Goal: Task Accomplishment & Management: Use online tool/utility

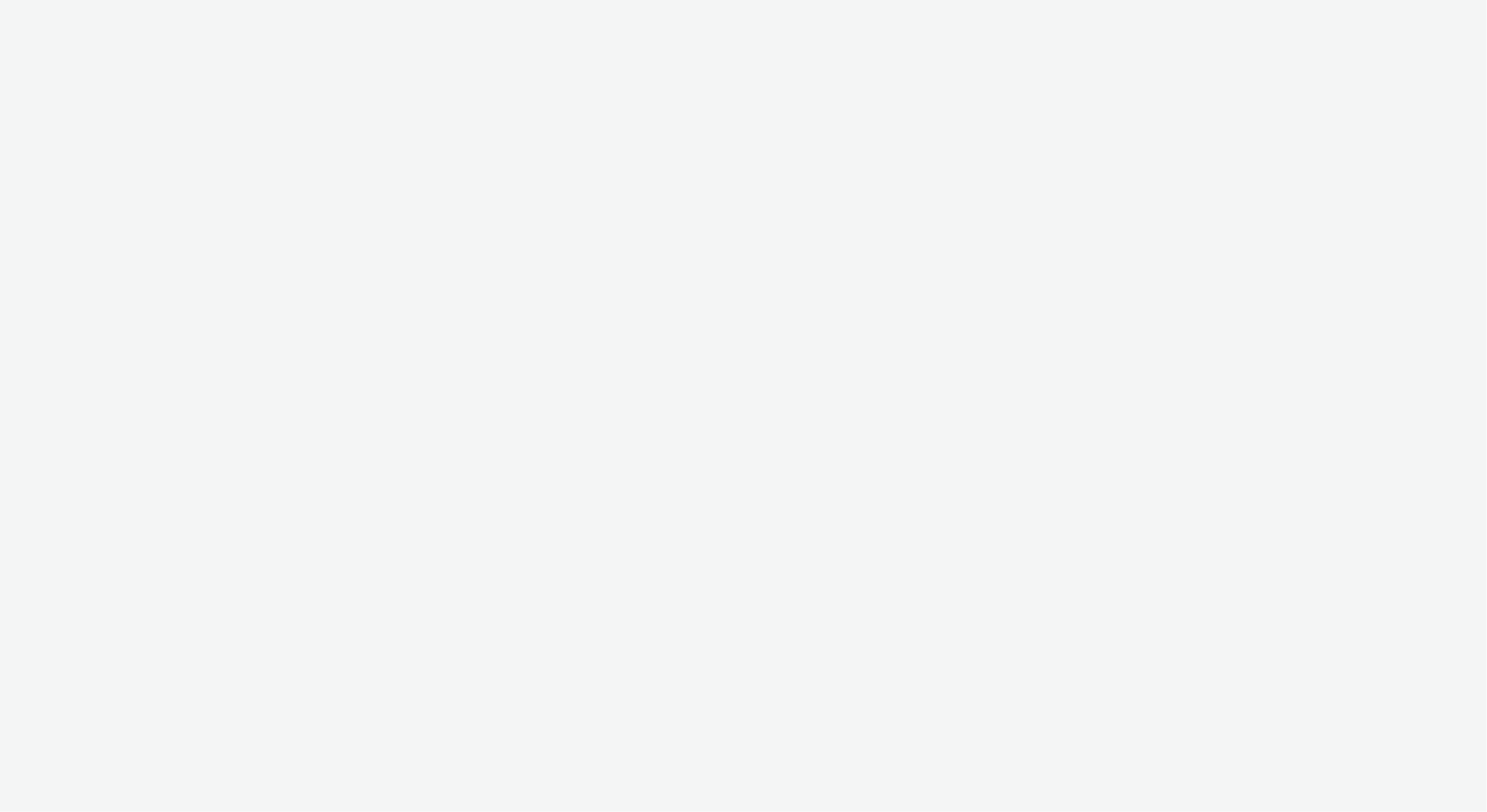
select select "477a3b36-533a-4ac9-a7e4-0187ed6babf6"
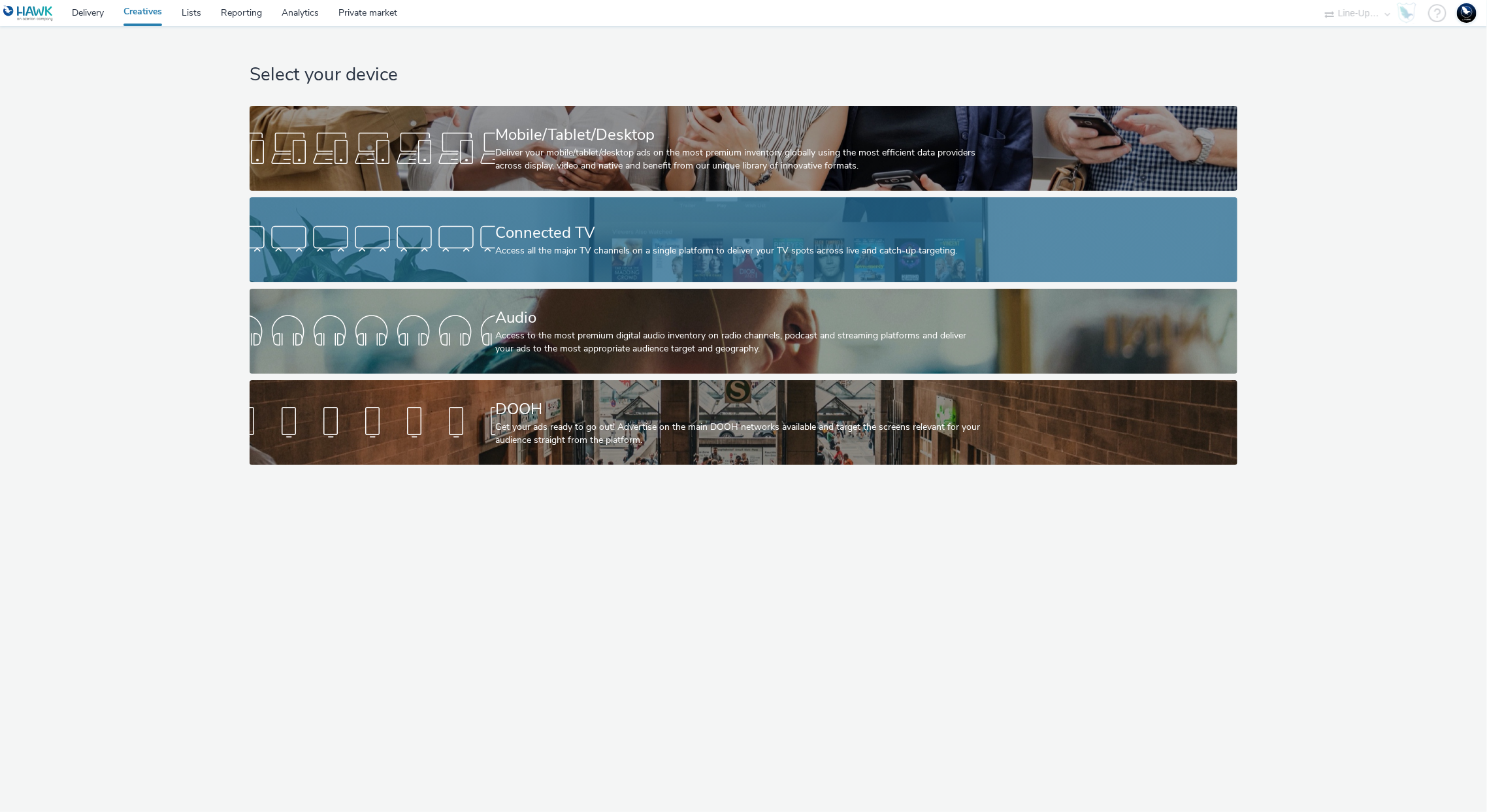
click at [458, 217] on link "Connected TV Access all the major TV channels on a single platform to deliver y…" at bounding box center [744, 240] width 989 height 85
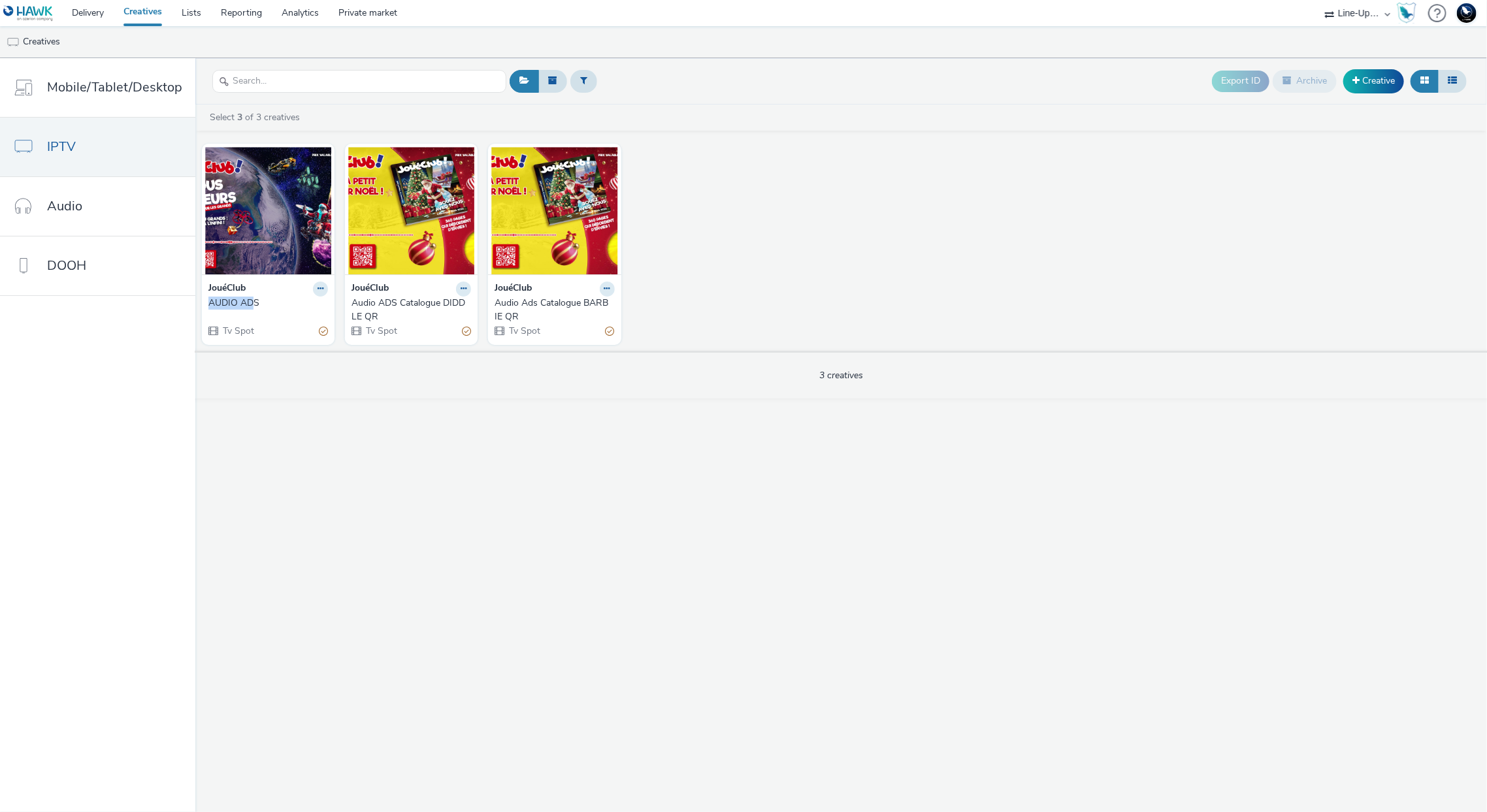
drag, startPoint x: 272, startPoint y: 295, endPoint x: 252, endPoint y: 303, distance: 21.5
click at [252, 303] on div "JouéClub AUDIO ADS Tv Spot" at bounding box center [268, 309] width 133 height 70
click at [252, 303] on div "AUDIO ADS" at bounding box center [266, 303] width 115 height 13
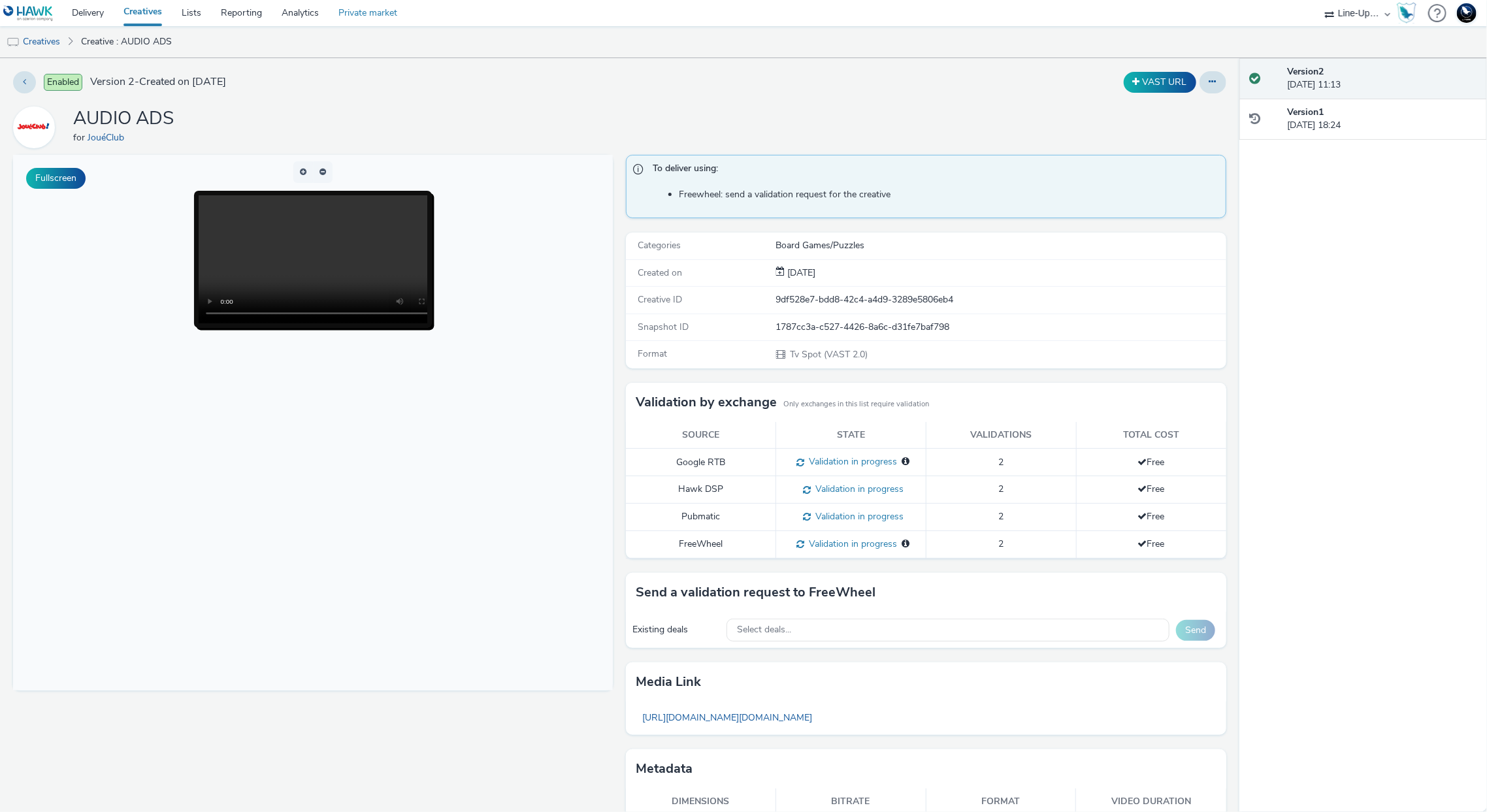
click at [377, 18] on link "Private market" at bounding box center [368, 13] width 79 height 26
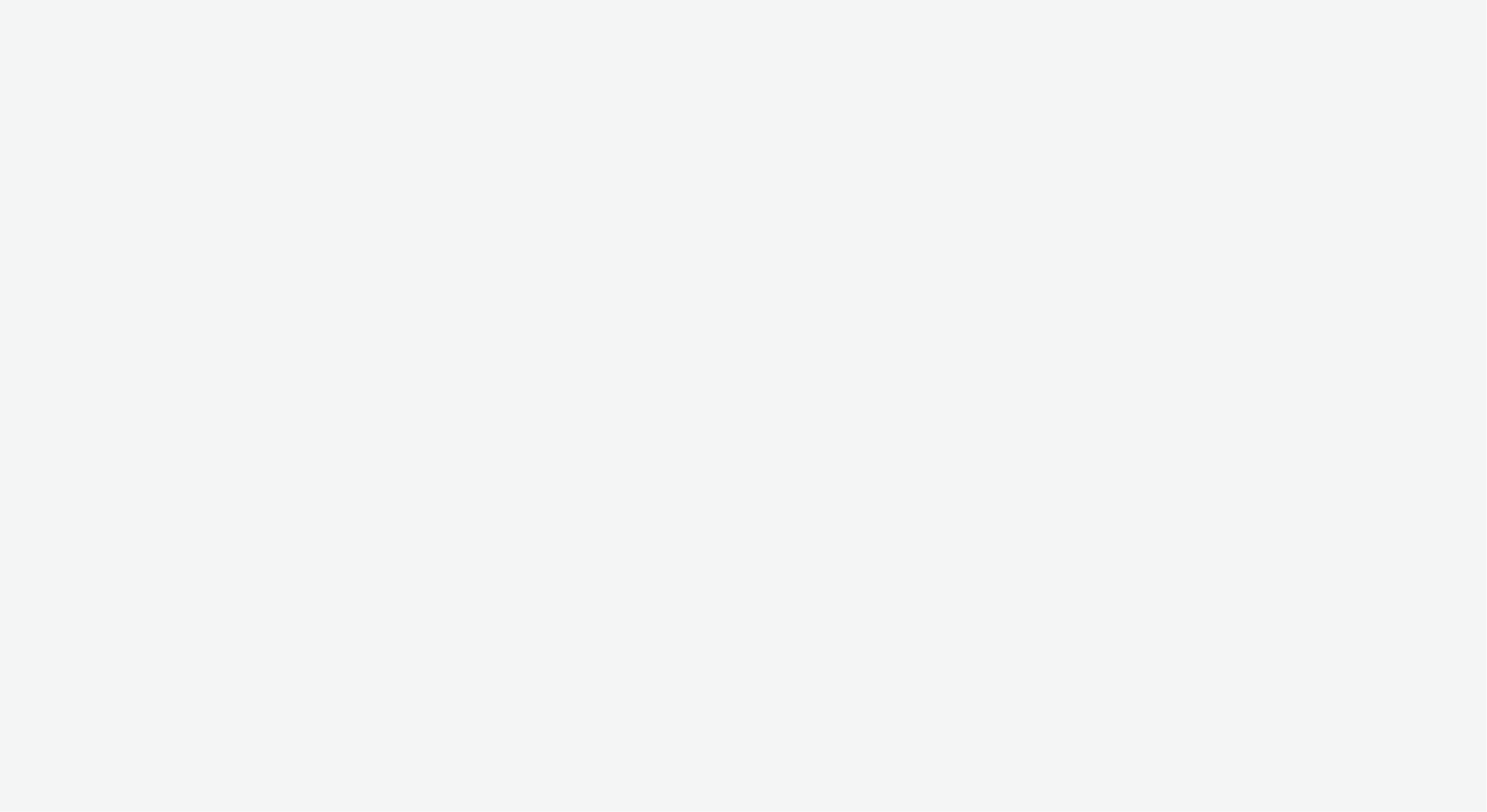
select select "477a3b36-533a-4ac9-a7e4-0187ed6babf6"
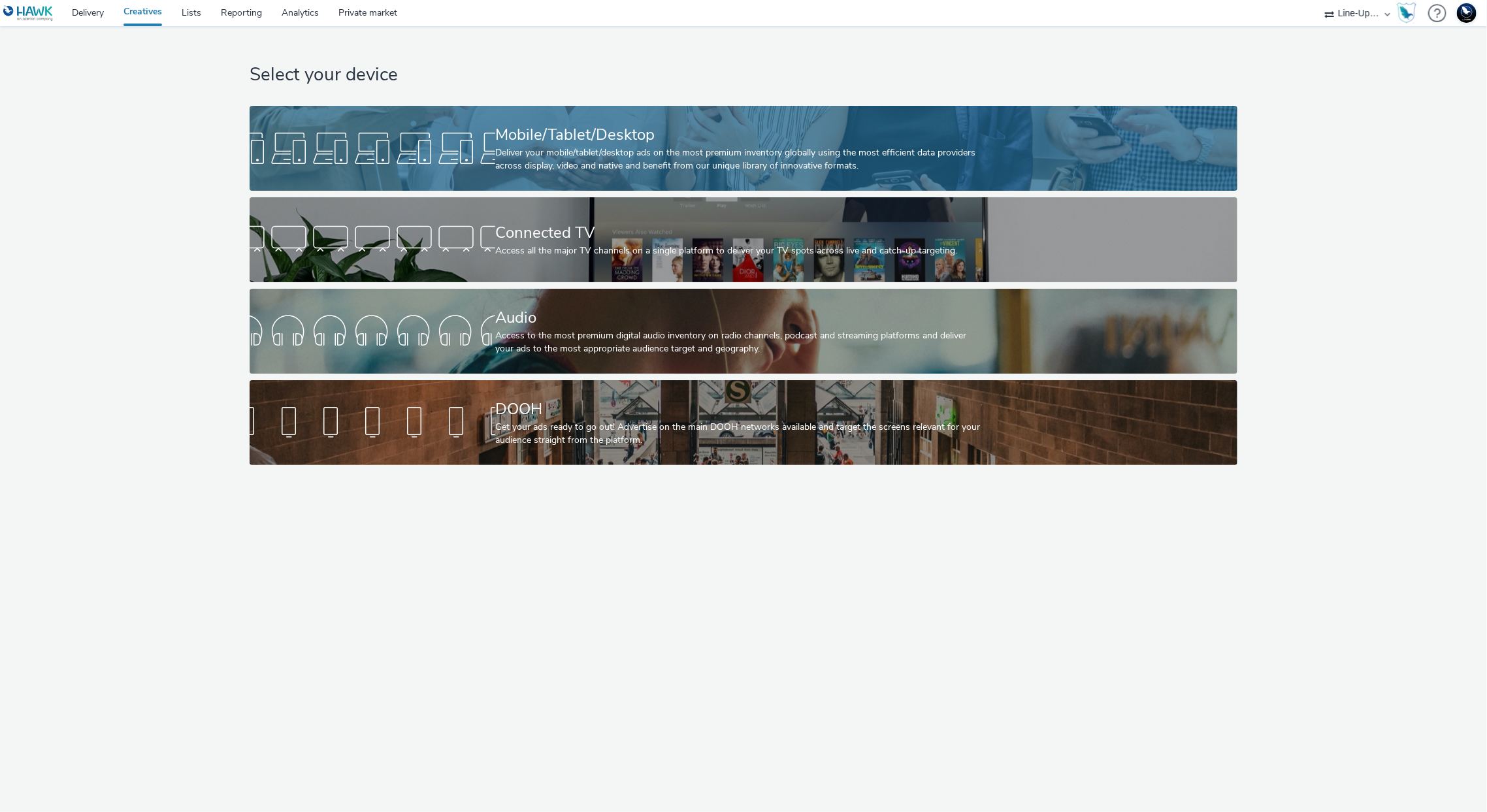
click at [467, 144] on div at bounding box center [372, 147] width 246 height 42
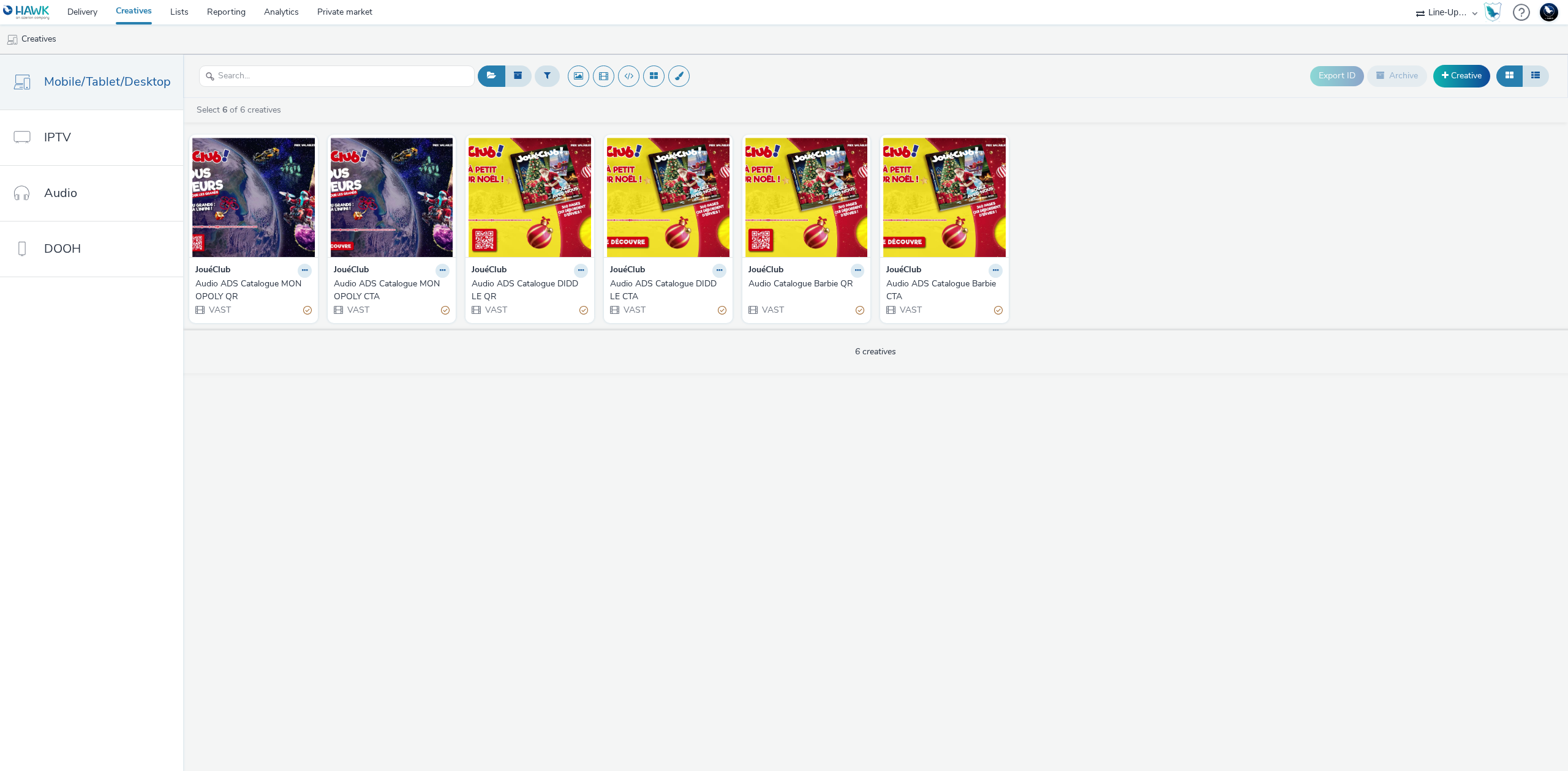
click at [937, 280] on div "Audio ADS Catalogue Barbie CTA" at bounding box center [941, 291] width 112 height 25
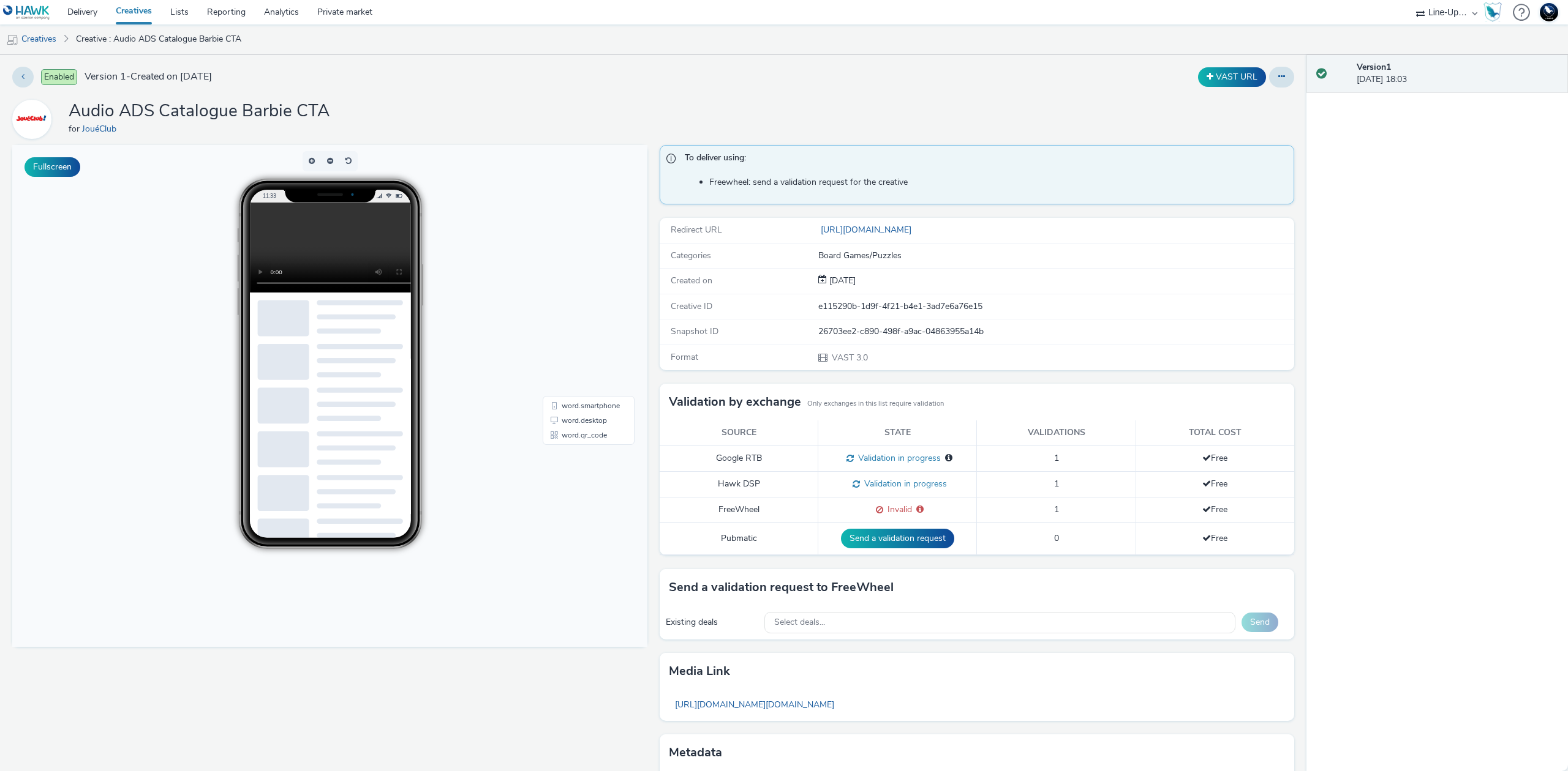
click at [930, 326] on div "Snapshot ID 26703ee2-c890-498f-a9ac-04863955a14b" at bounding box center [977, 332] width 635 height 25
copy div "26703ee2-c890-498f-a9ac-04863955a14b"
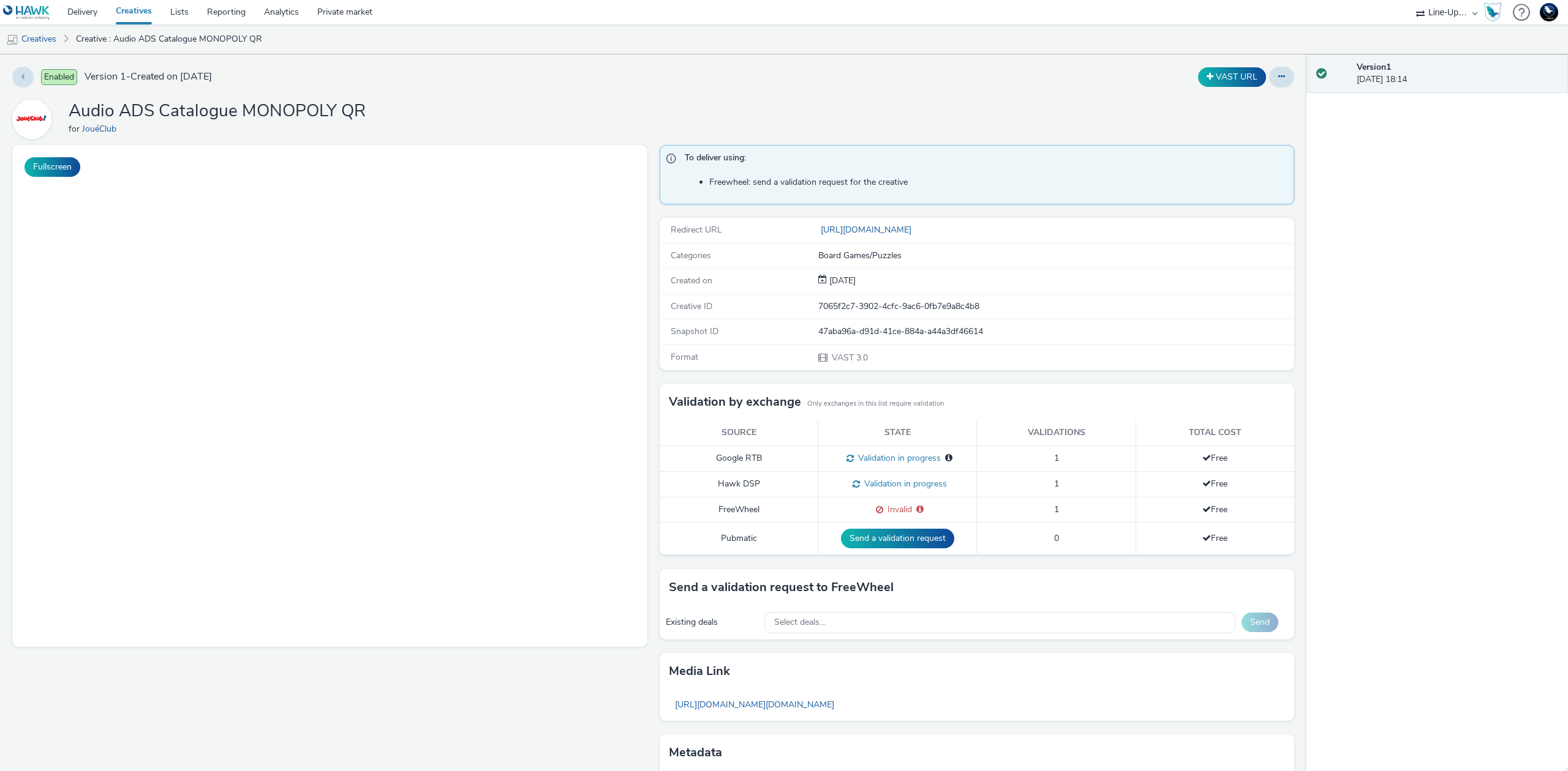
select select "477a3b36-533a-4ac9-a7e4-0187ed6babf6"
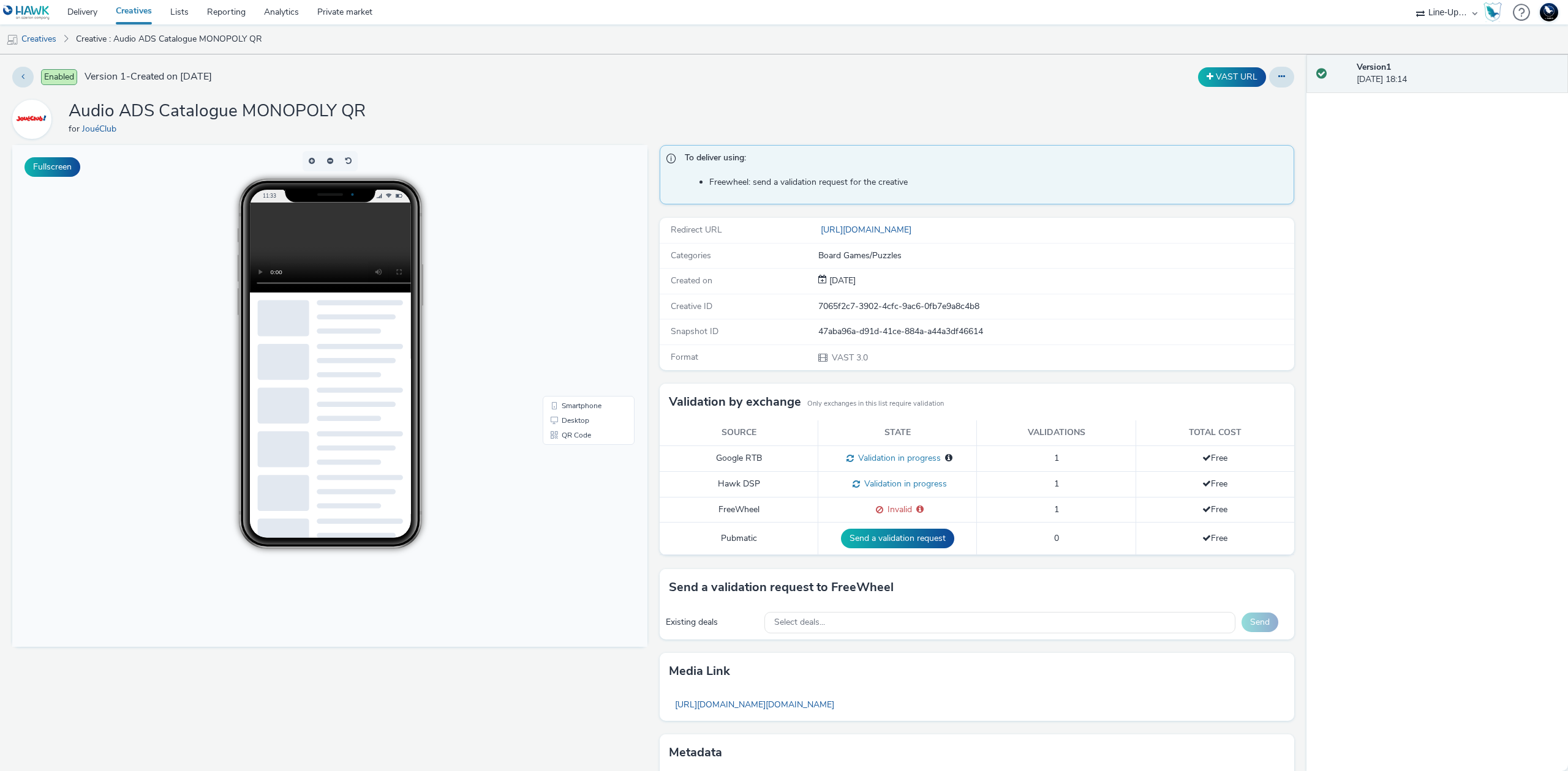
click at [895, 329] on div "47aba96a-d91d-41ce-884a-a44a3df46614" at bounding box center [1056, 331] width 475 height 12
copy div "47aba96a-d91d-41ce-884a-a44a3df46614"
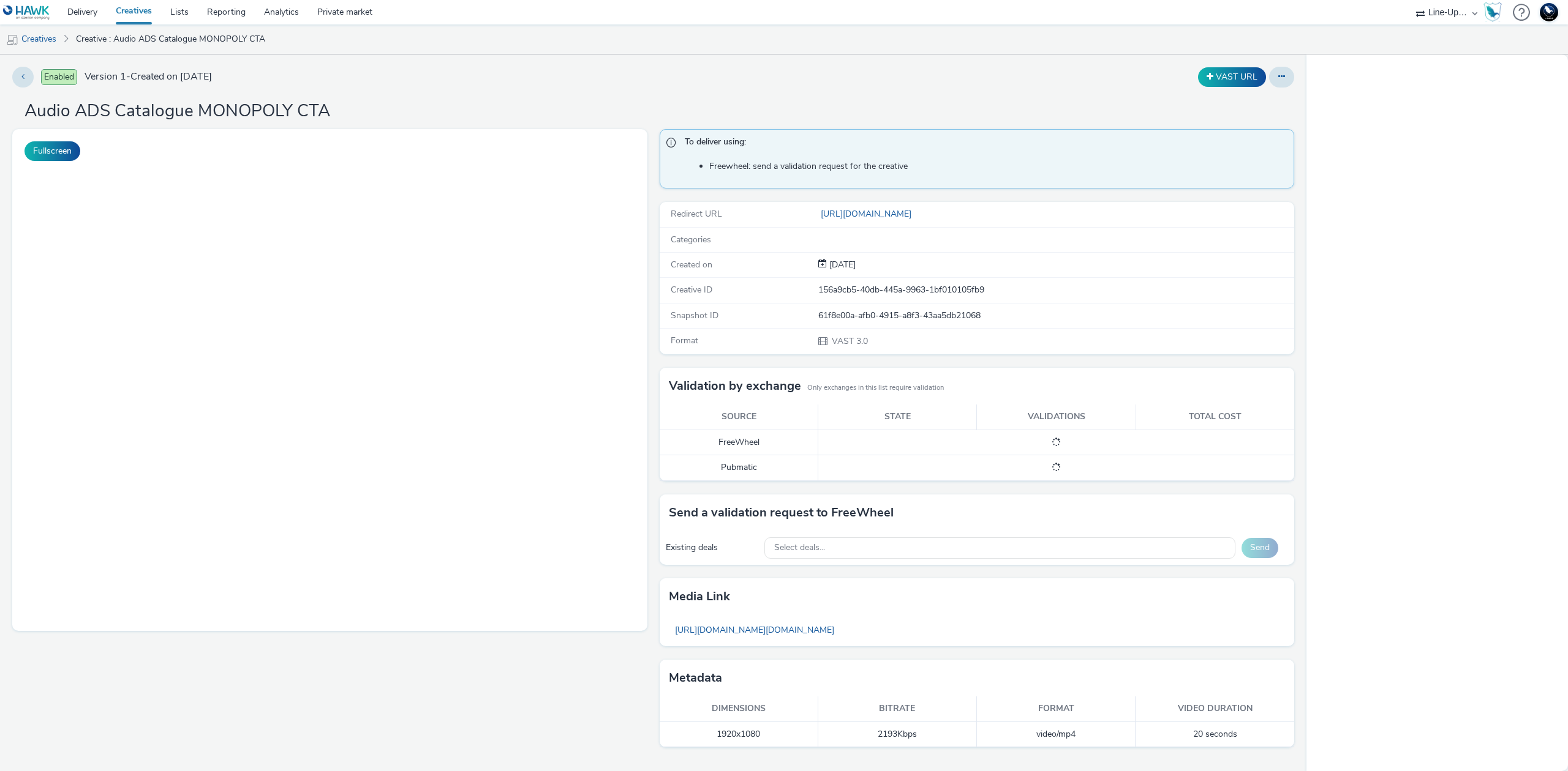
select select "477a3b36-533a-4ac9-a7e4-0187ed6babf6"
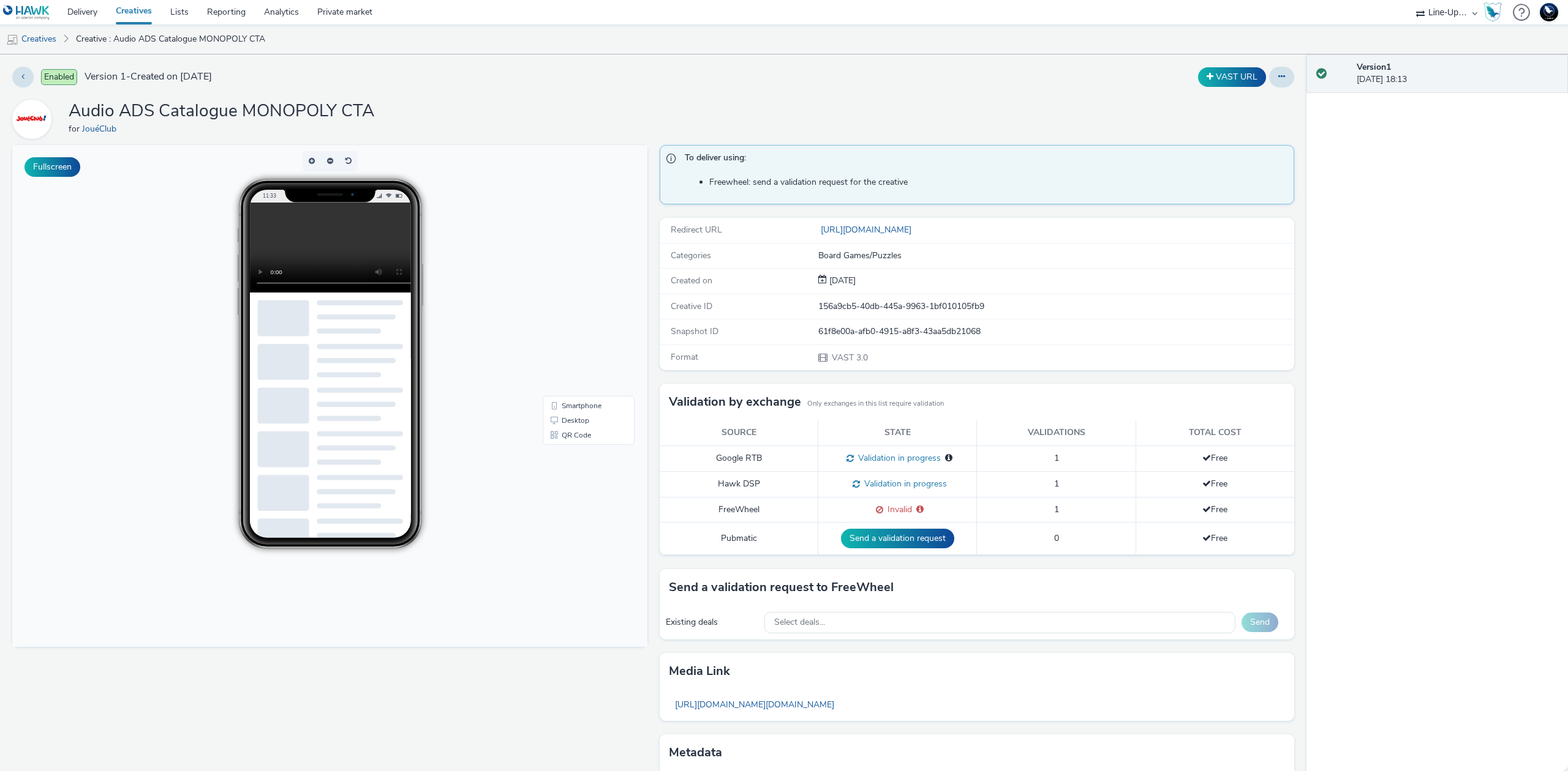
click at [882, 332] on div "61f8e00a-afb0-4915-a8f3-43aa5db21068" at bounding box center [1056, 331] width 475 height 12
copy div "61f8e00a-afb0-4915-a8f3-43aa5db21068"
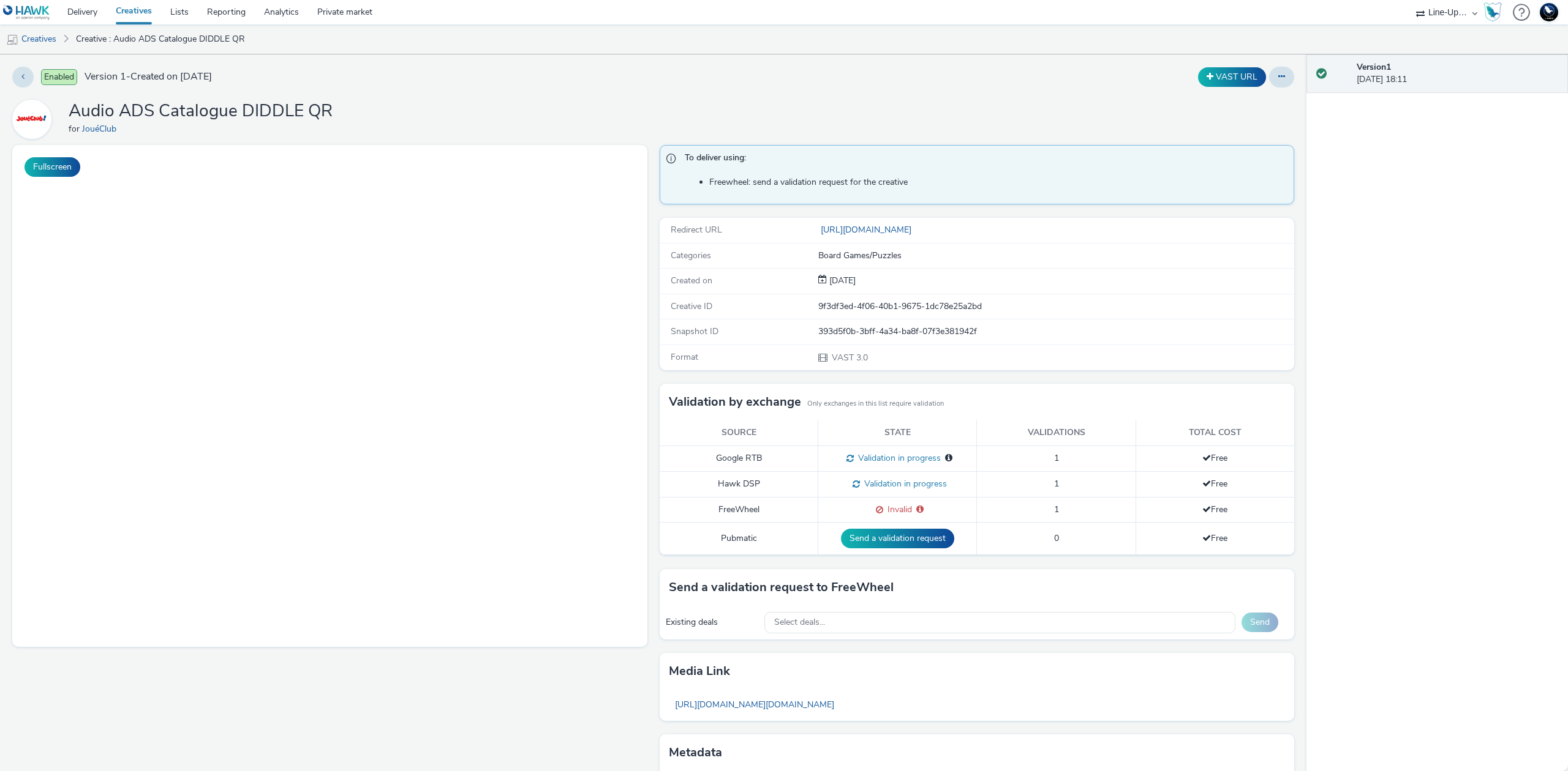
select select "477a3b36-533a-4ac9-a7e4-0187ed6babf6"
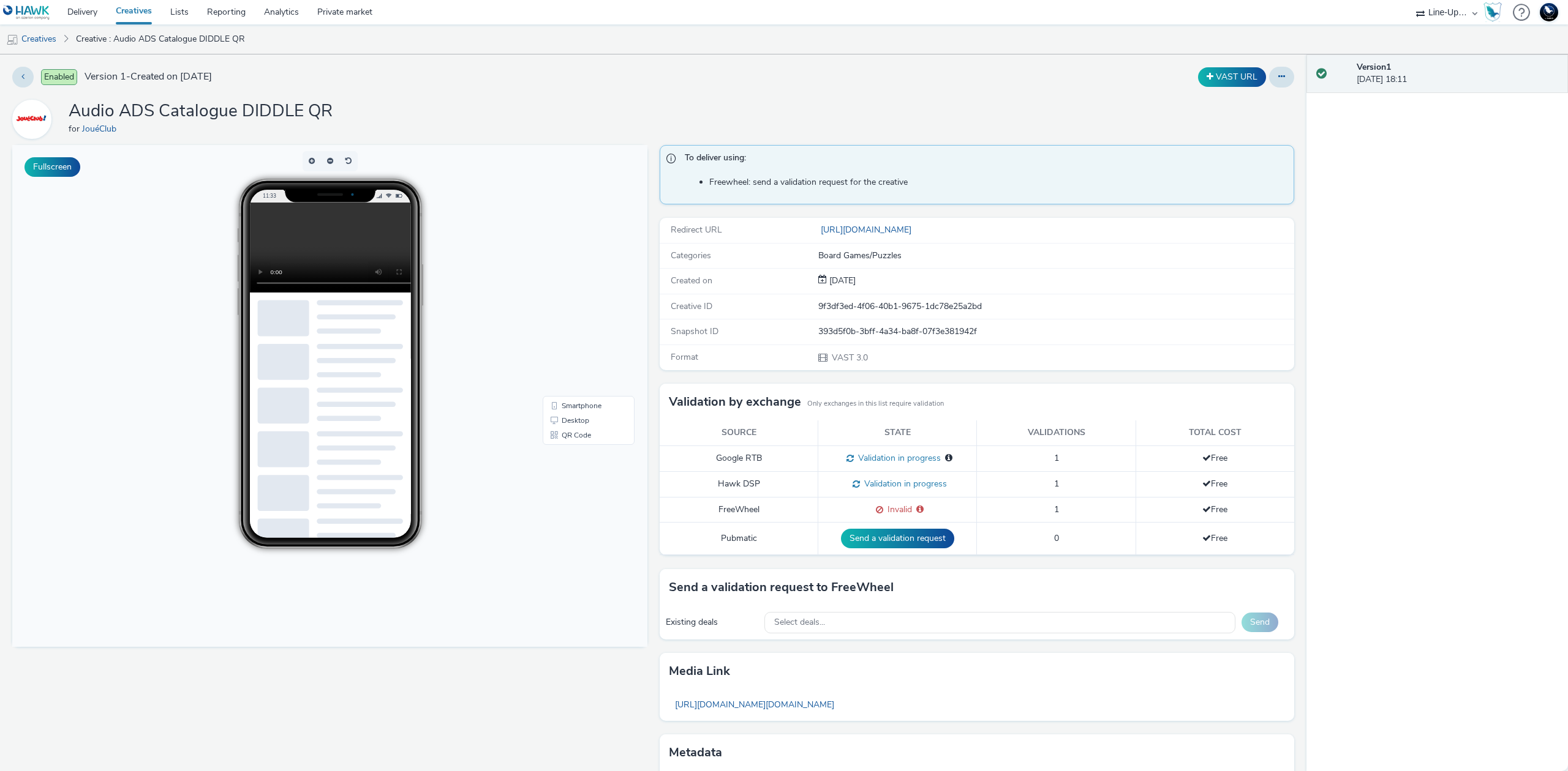
click at [882, 334] on div "393d5f0b-3bff-4a34-ba8f-07f3e381942f" at bounding box center [1056, 331] width 475 height 12
copy div "393d5f0b-3bff-4a34-ba8f-07f3e381942f"
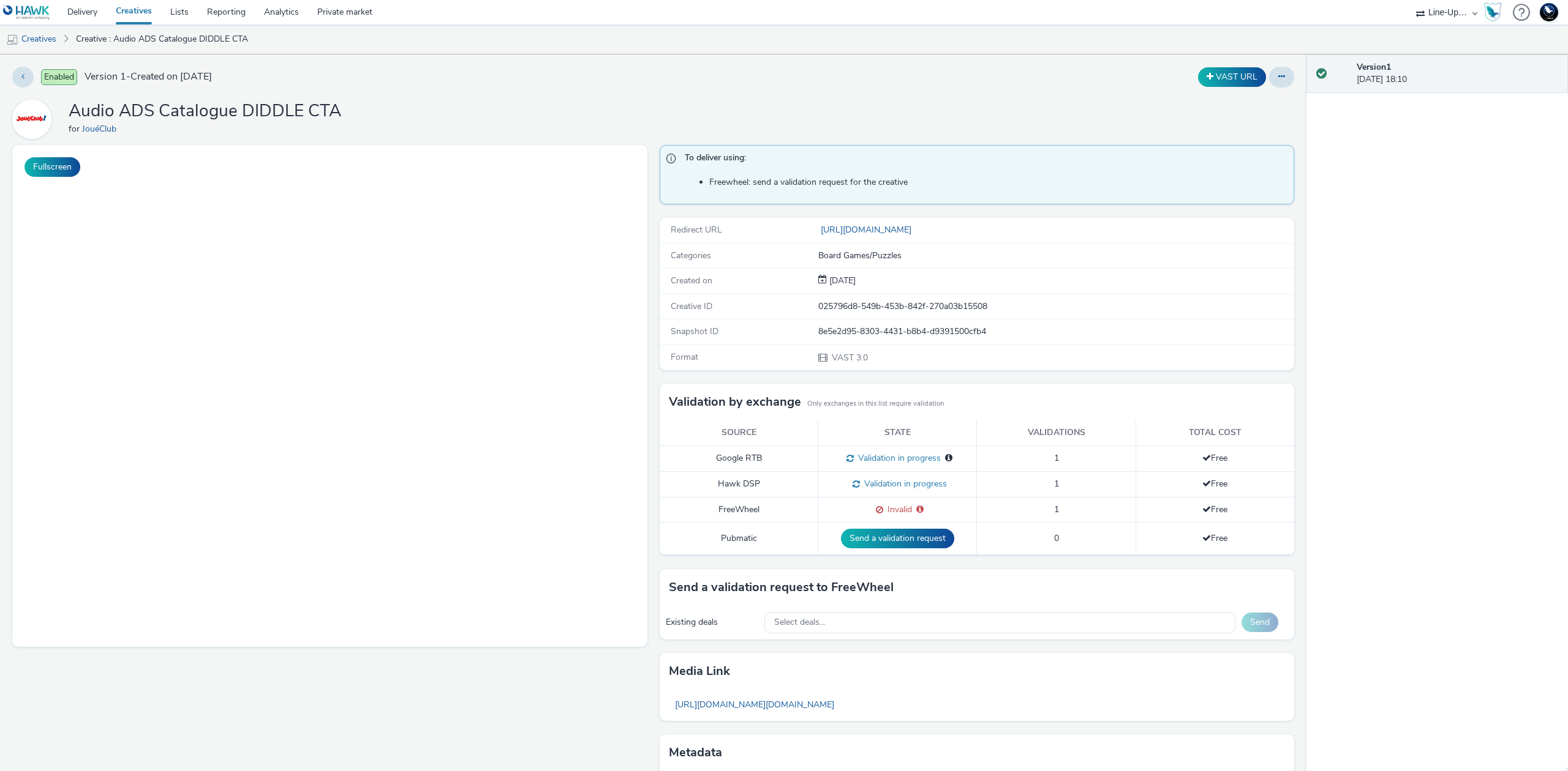
select select "477a3b36-533a-4ac9-a7e4-0187ed6babf6"
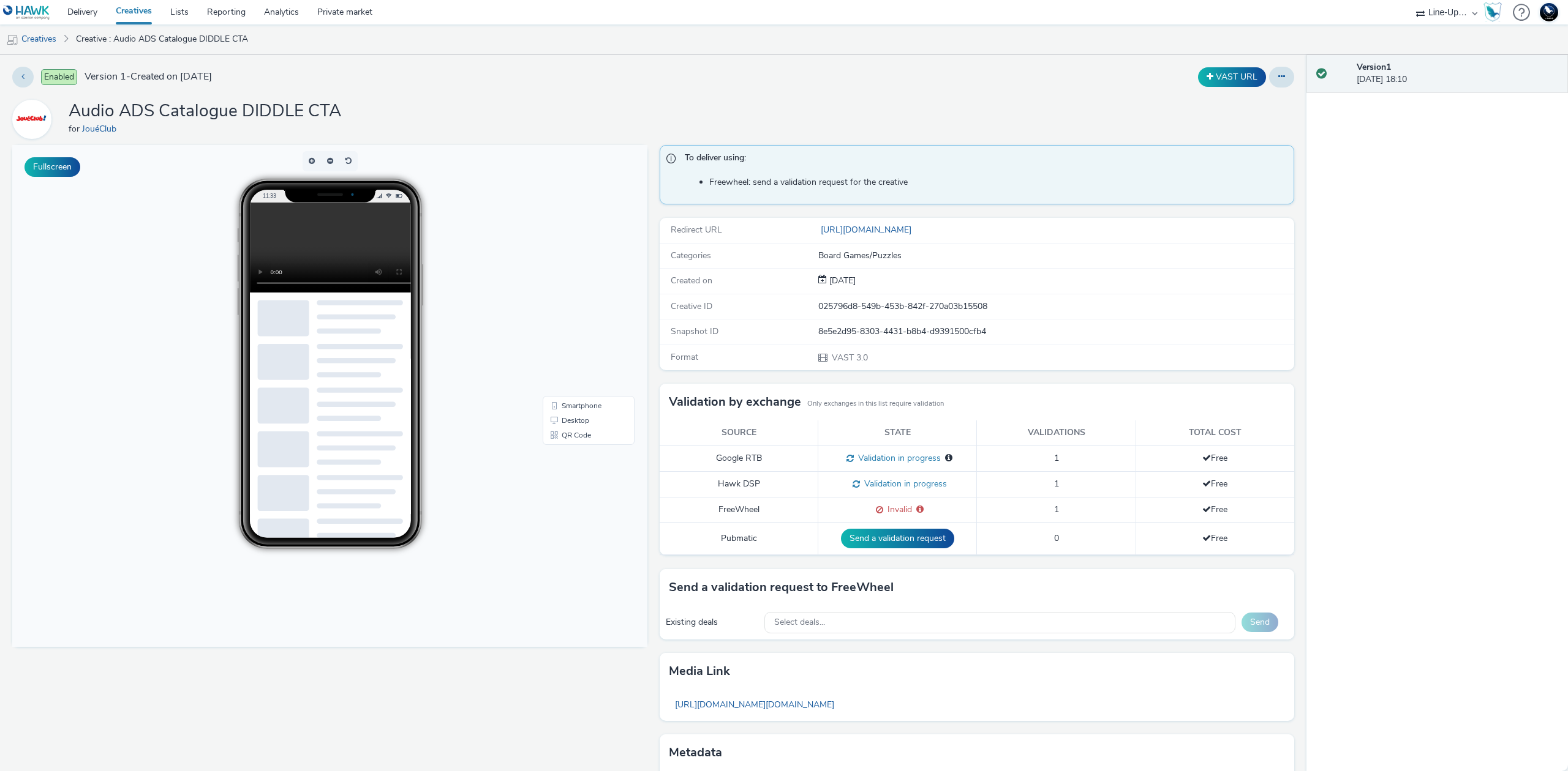
click at [828, 336] on div "8e5e2d95-8303-4431-b8b4-d9391500cfb4" at bounding box center [1056, 331] width 475 height 12
copy div "8e5e2d95-8303-4431-b8b4-d9391500cfb4"
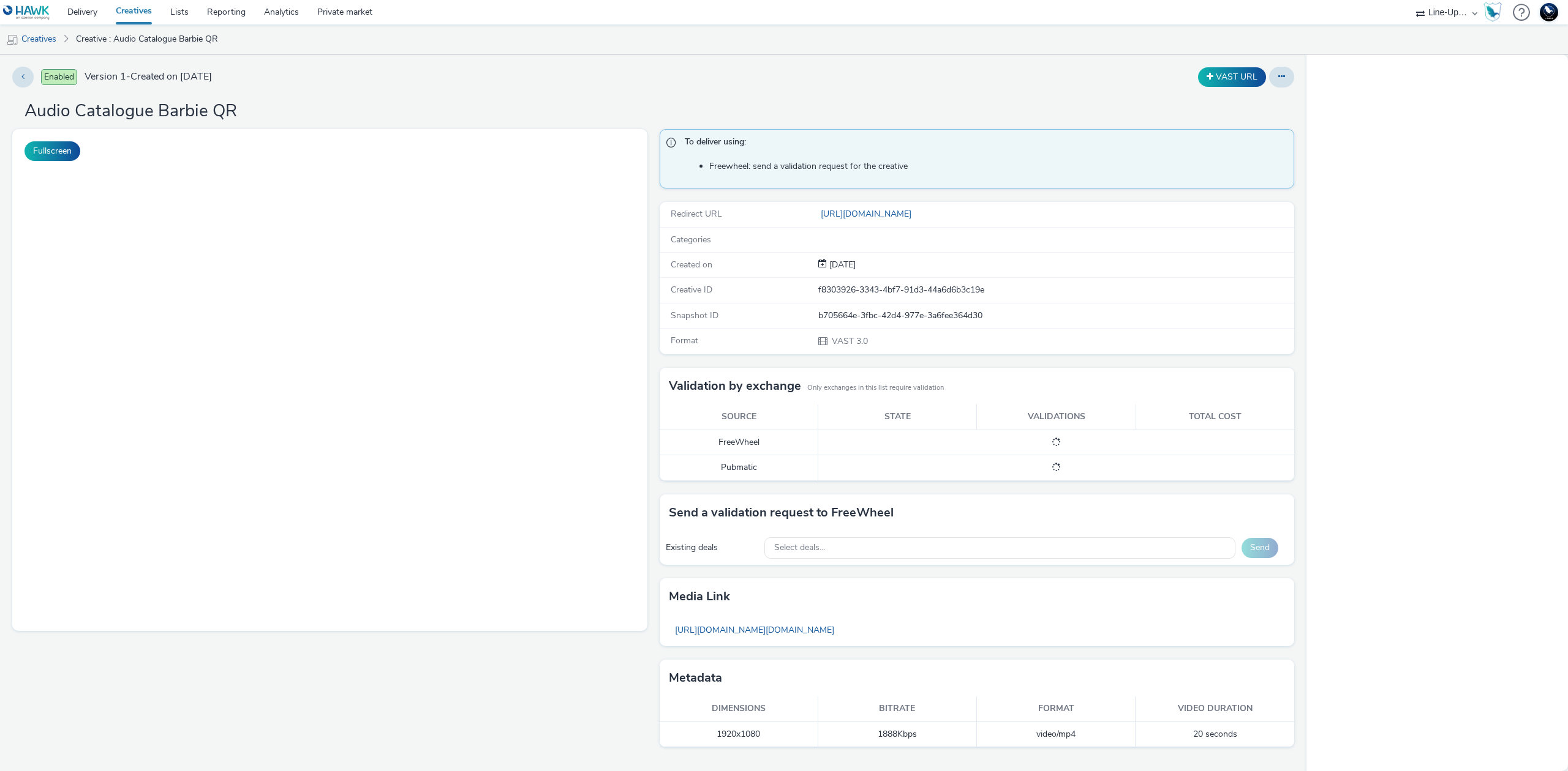
select select "477a3b36-533a-4ac9-a7e4-0187ed6babf6"
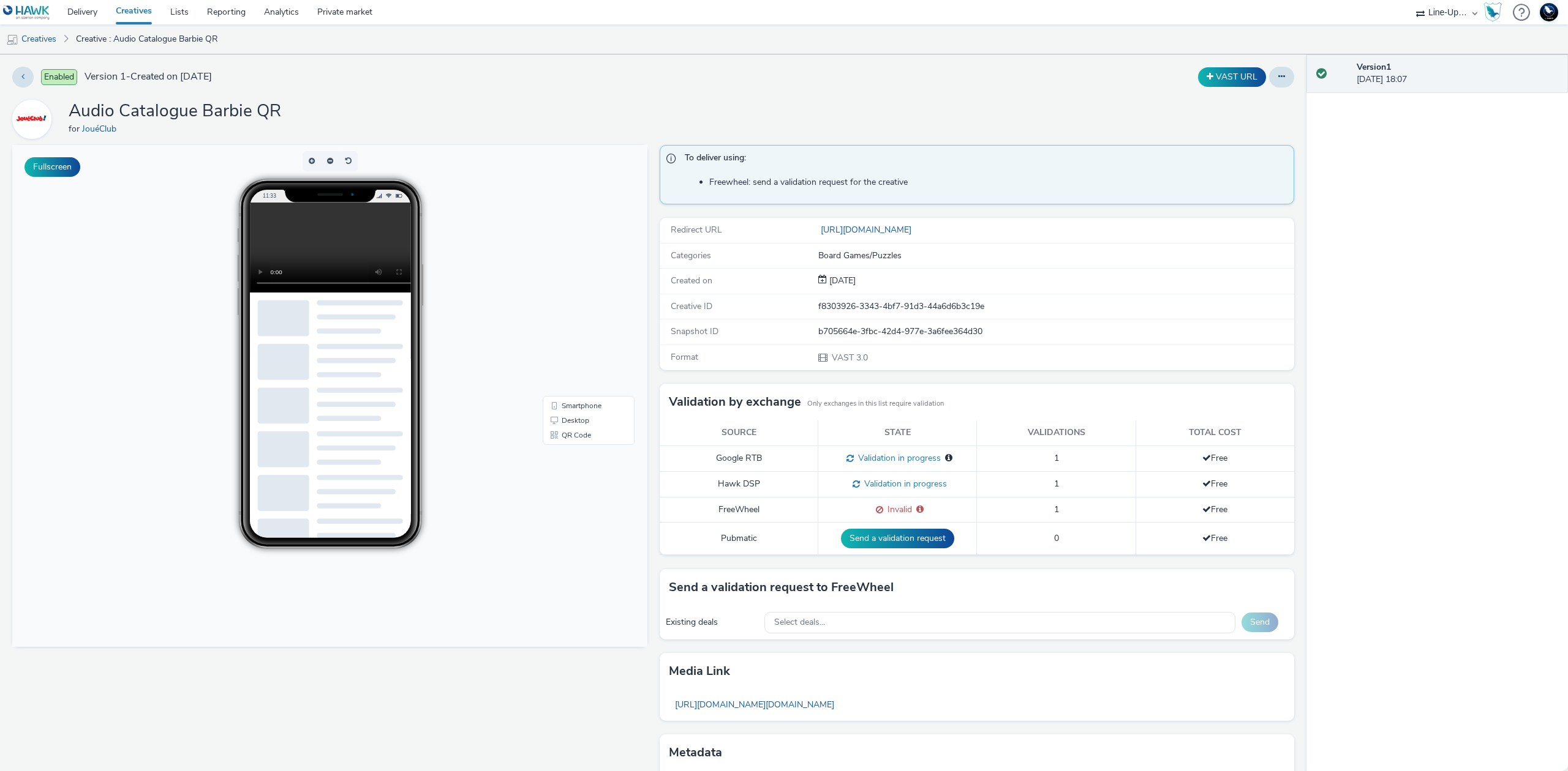
click at [867, 329] on div "b705664e-3fbc-42d4-977e-3a6fee364d30" at bounding box center [1056, 331] width 475 height 12
copy div "b705664e-3fbc-42d4-977e-3a6fee364d30"
click at [85, 5] on link "Delivery" at bounding box center [82, 12] width 48 height 25
